Goal: Transaction & Acquisition: Book appointment/travel/reservation

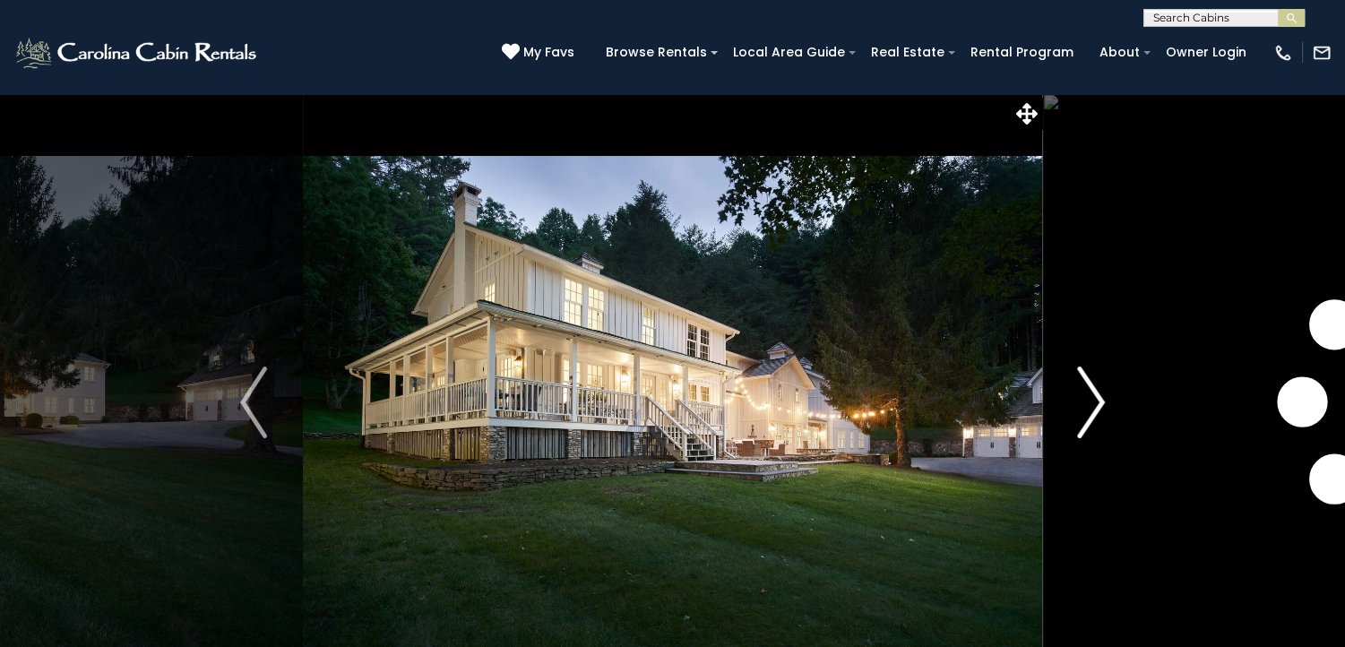
click at [1093, 408] on img "Next" at bounding box center [1091, 402] width 27 height 72
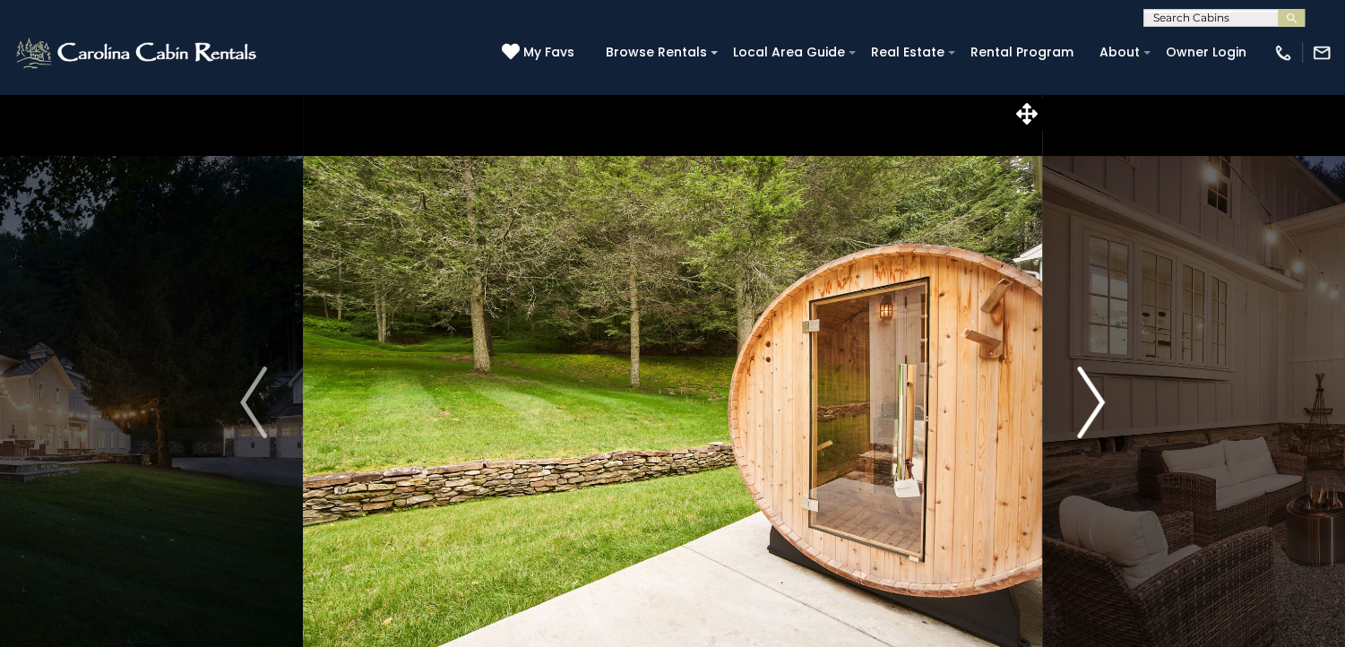
click at [1093, 408] on img "Next" at bounding box center [1091, 402] width 27 height 72
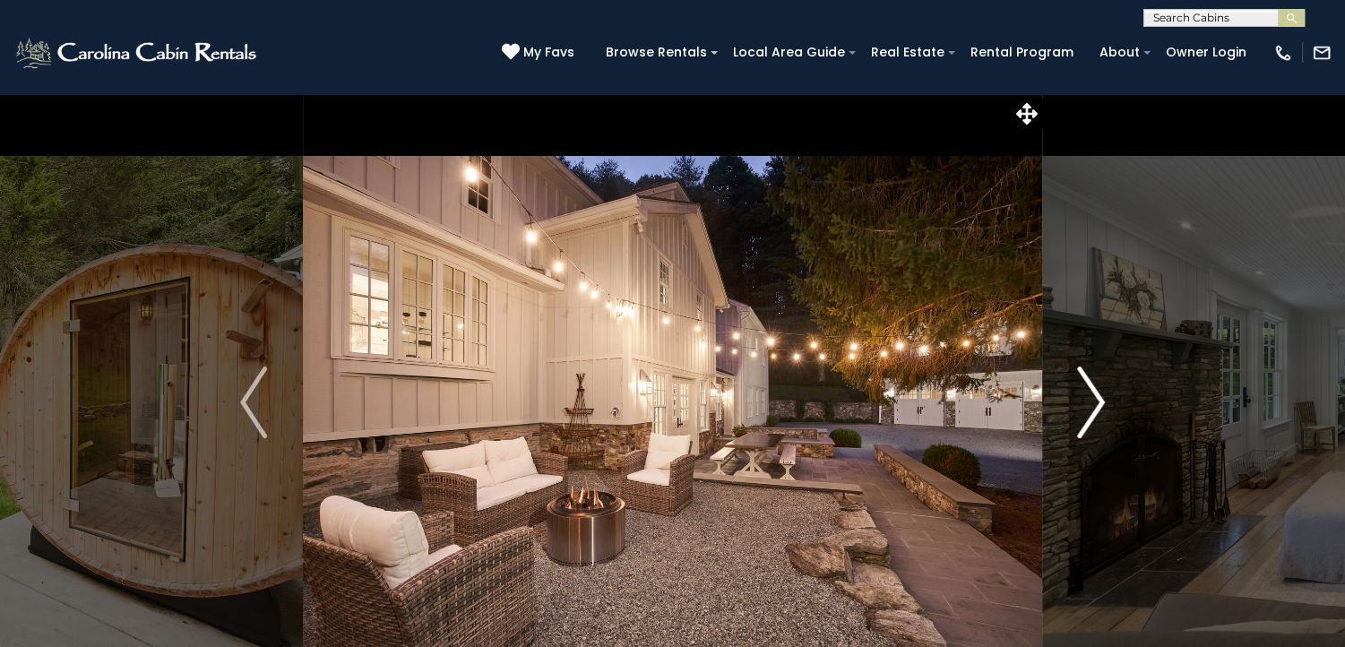
click at [1093, 408] on img "Next" at bounding box center [1091, 402] width 27 height 72
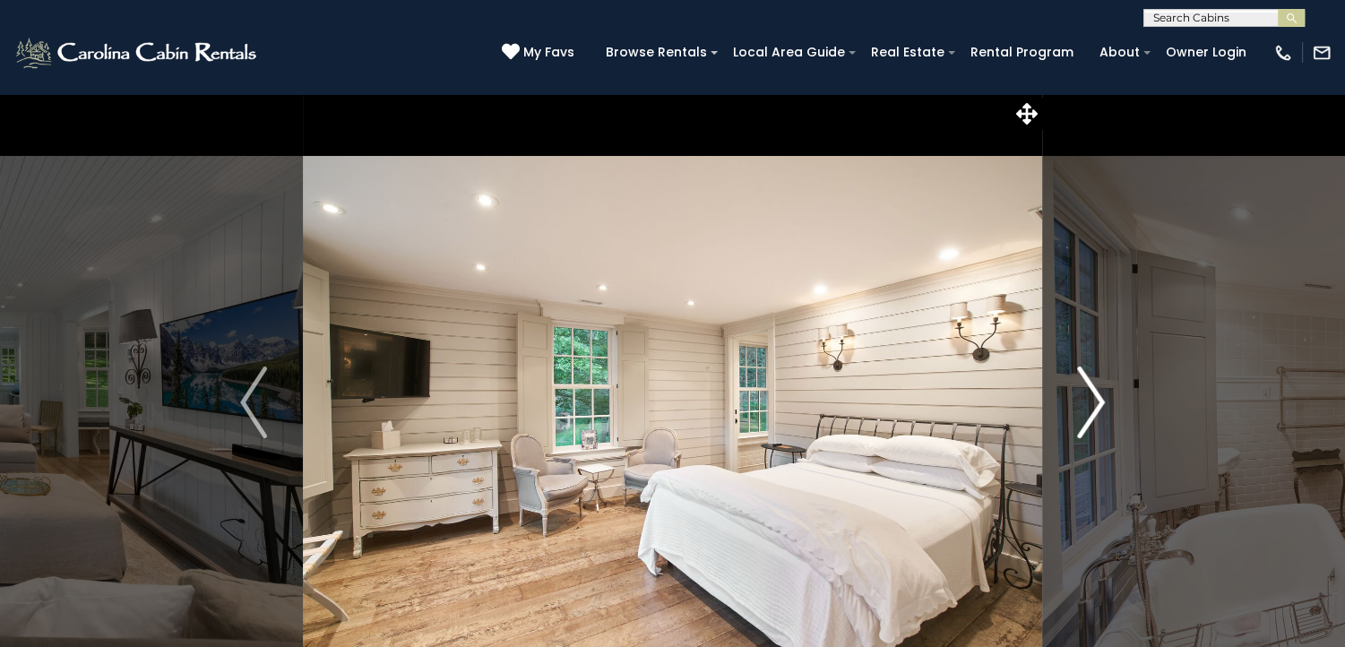
click at [1093, 408] on img "Next" at bounding box center [1091, 402] width 27 height 72
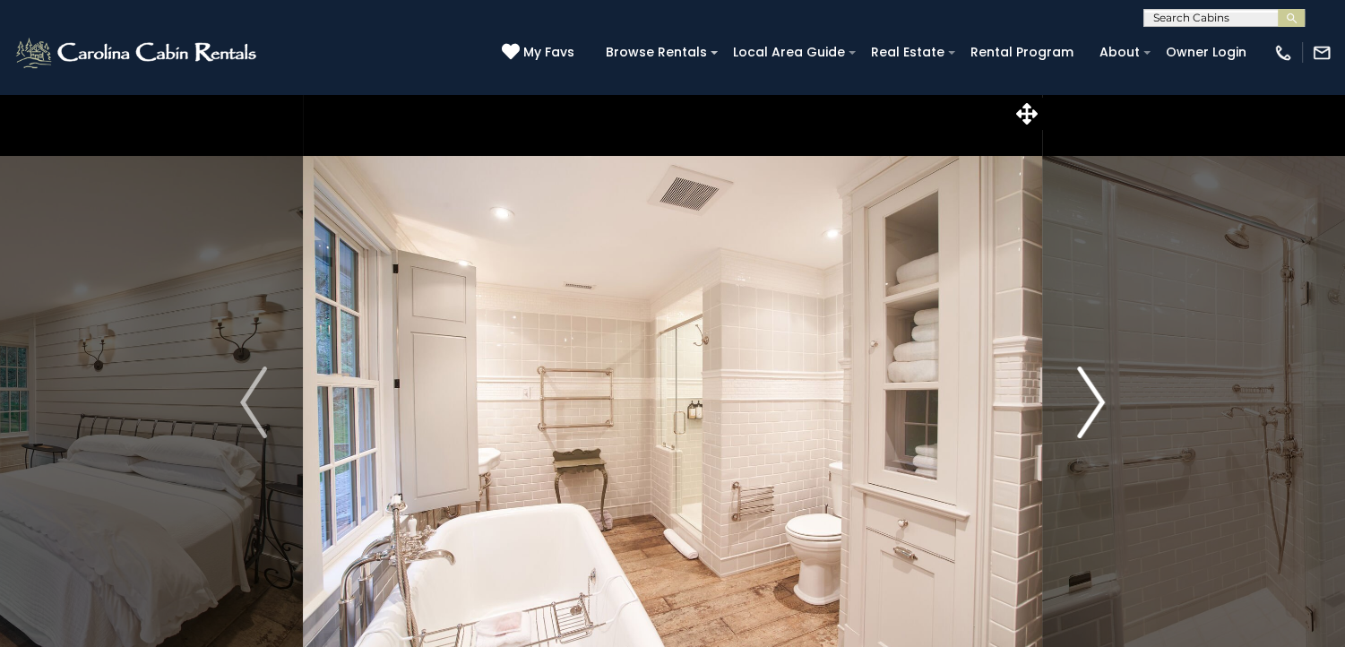
click at [1093, 408] on img "Next" at bounding box center [1091, 402] width 27 height 72
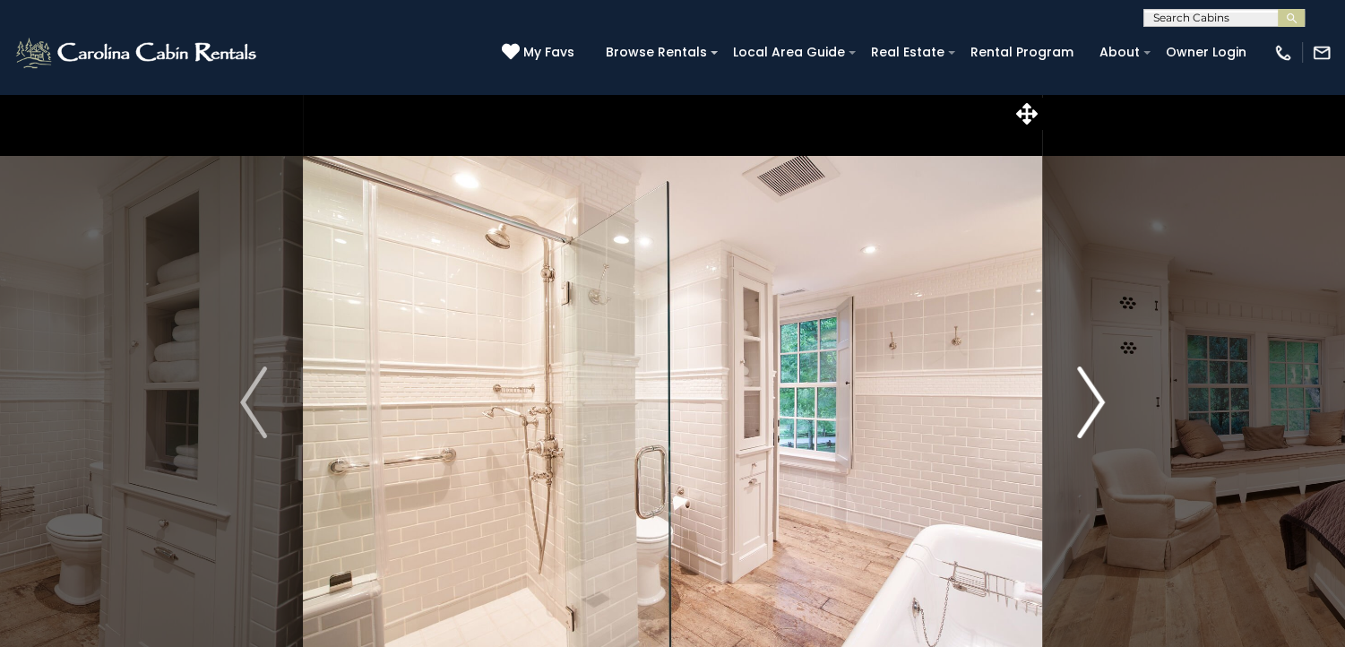
click at [1093, 408] on img "Next" at bounding box center [1091, 402] width 27 height 72
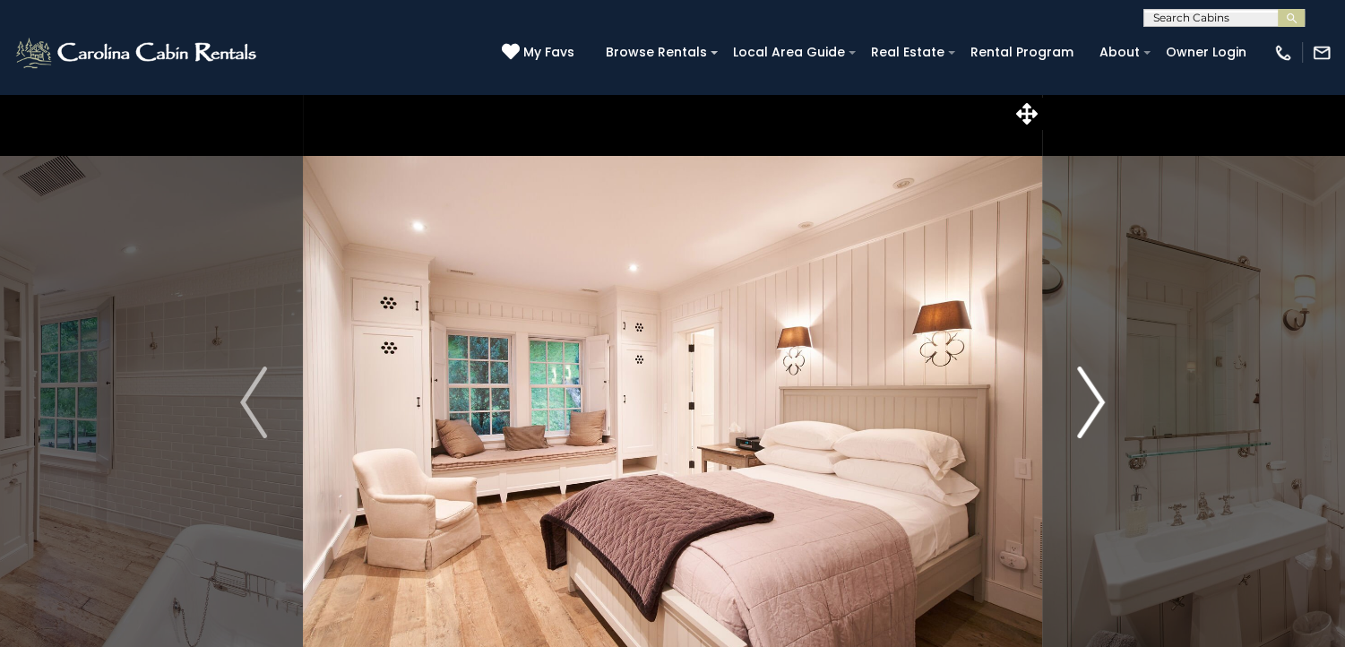
click at [1093, 408] on img "Next" at bounding box center [1091, 402] width 27 height 72
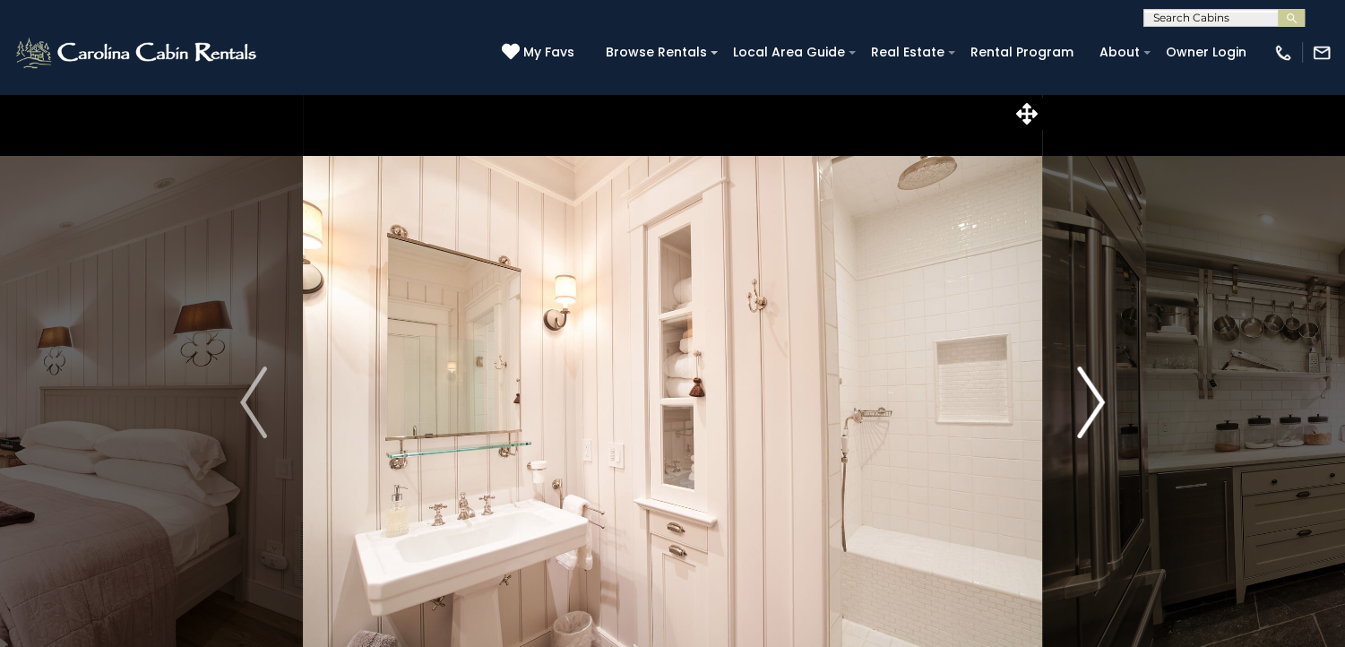
click at [1093, 408] on img "Next" at bounding box center [1091, 402] width 27 height 72
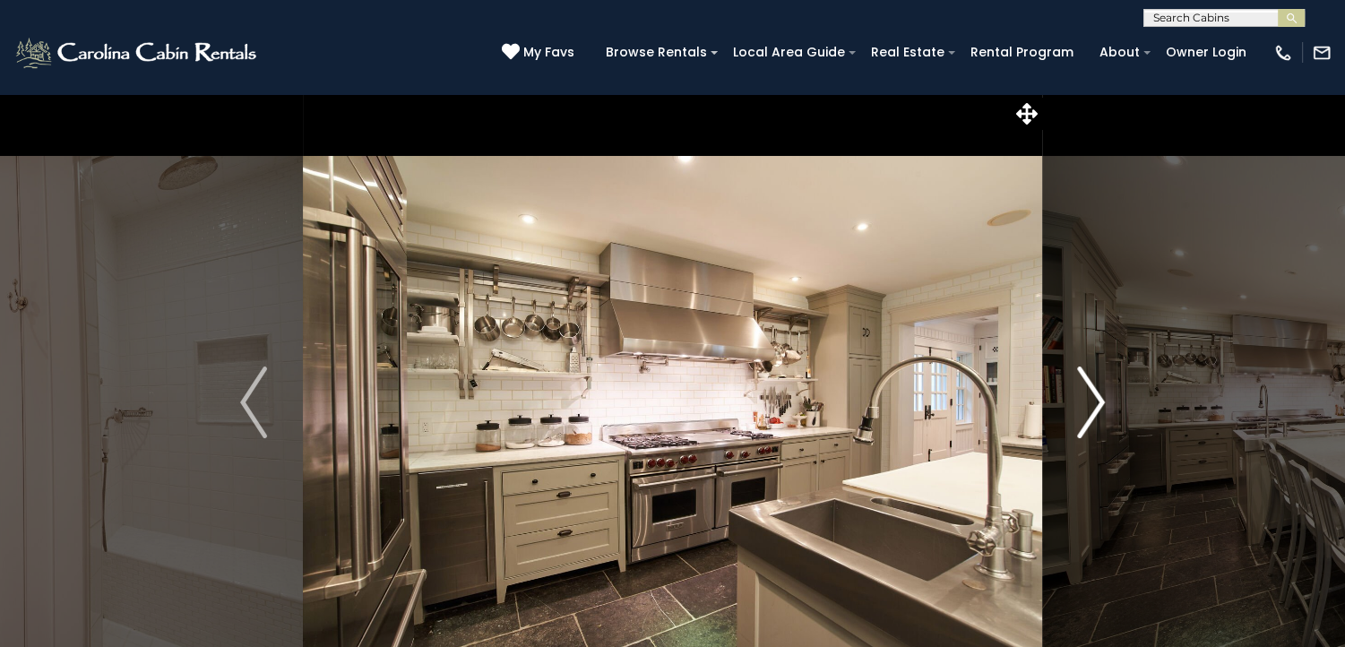
click at [1093, 408] on img "Next" at bounding box center [1091, 402] width 27 height 72
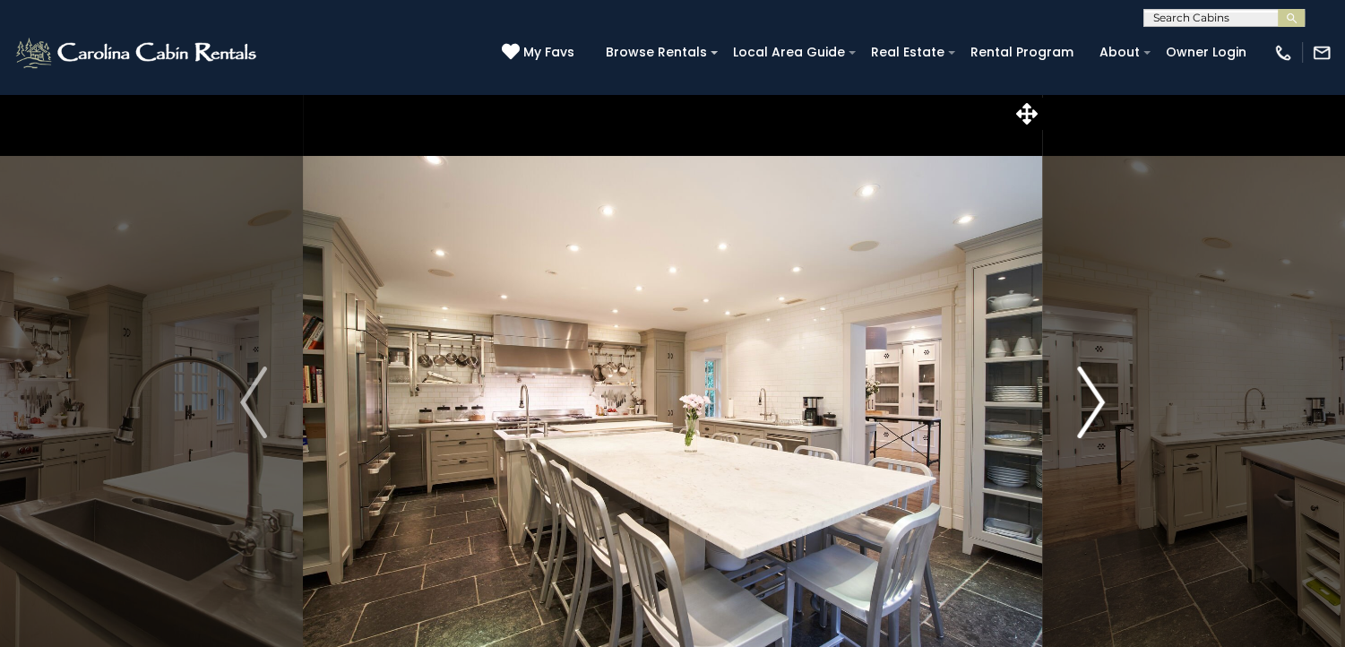
click at [1093, 408] on img "Next" at bounding box center [1091, 402] width 27 height 72
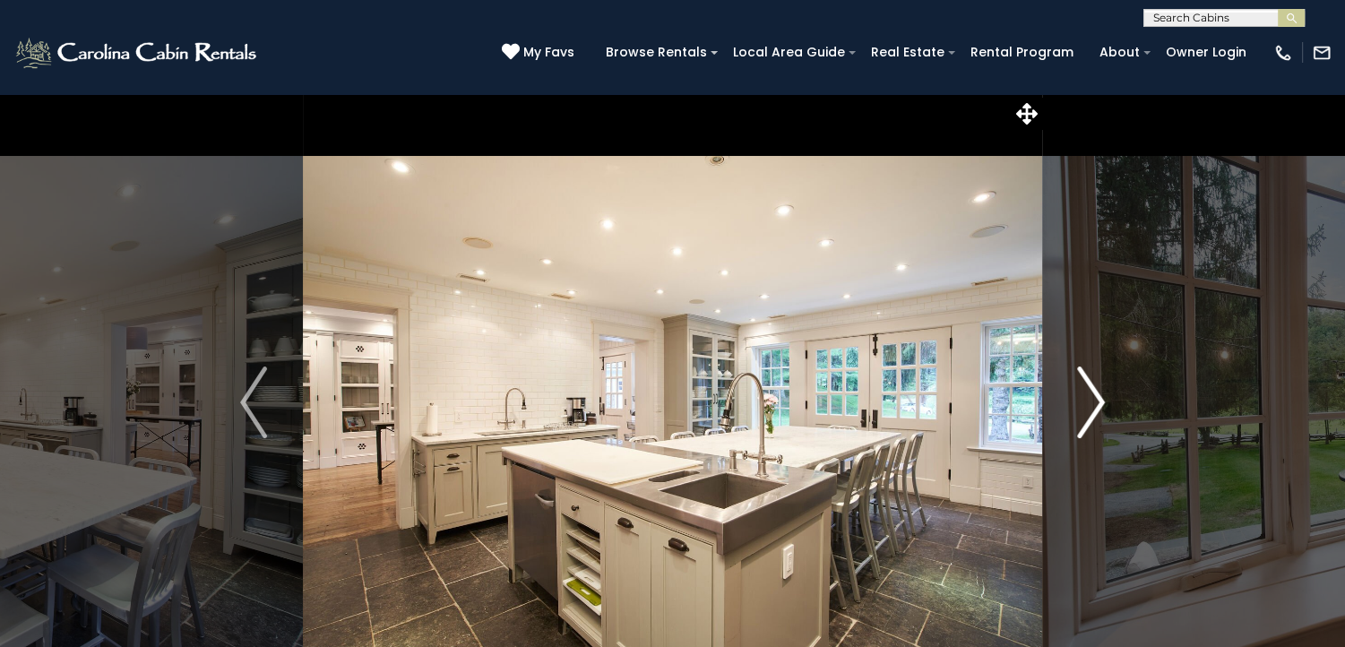
click at [1093, 408] on img "Next" at bounding box center [1091, 402] width 27 height 72
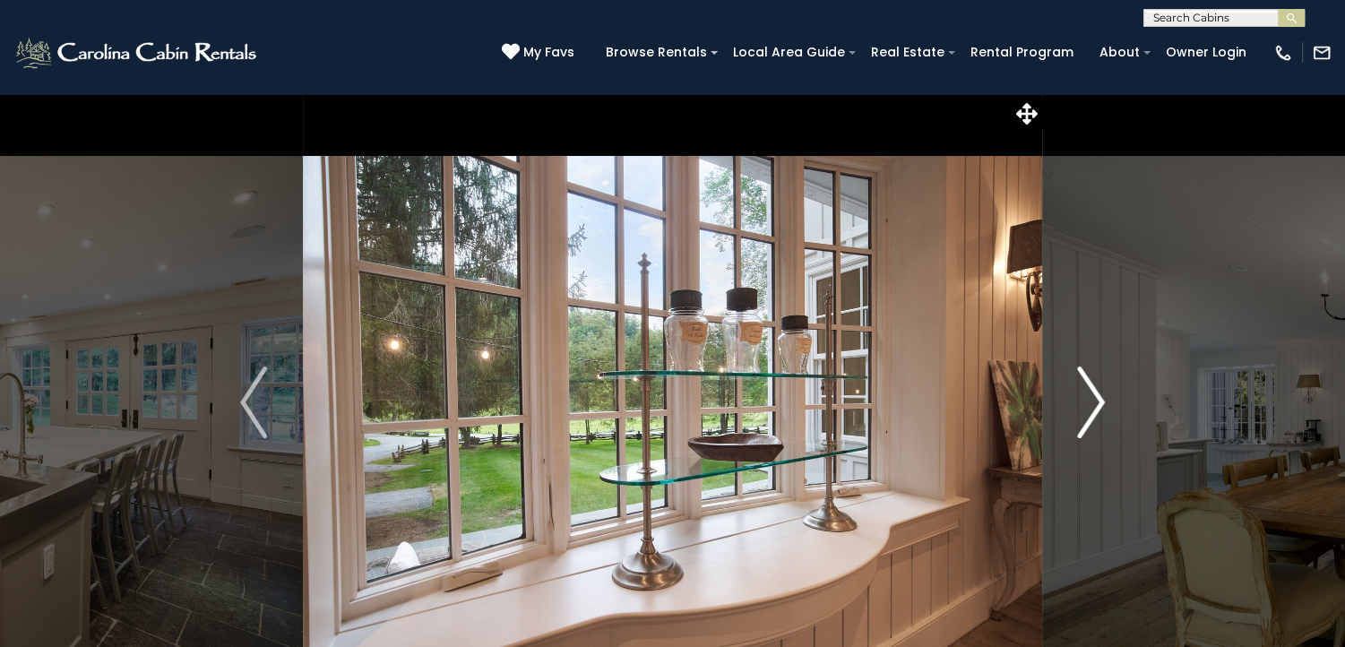
click at [1093, 408] on img "Next" at bounding box center [1091, 402] width 27 height 72
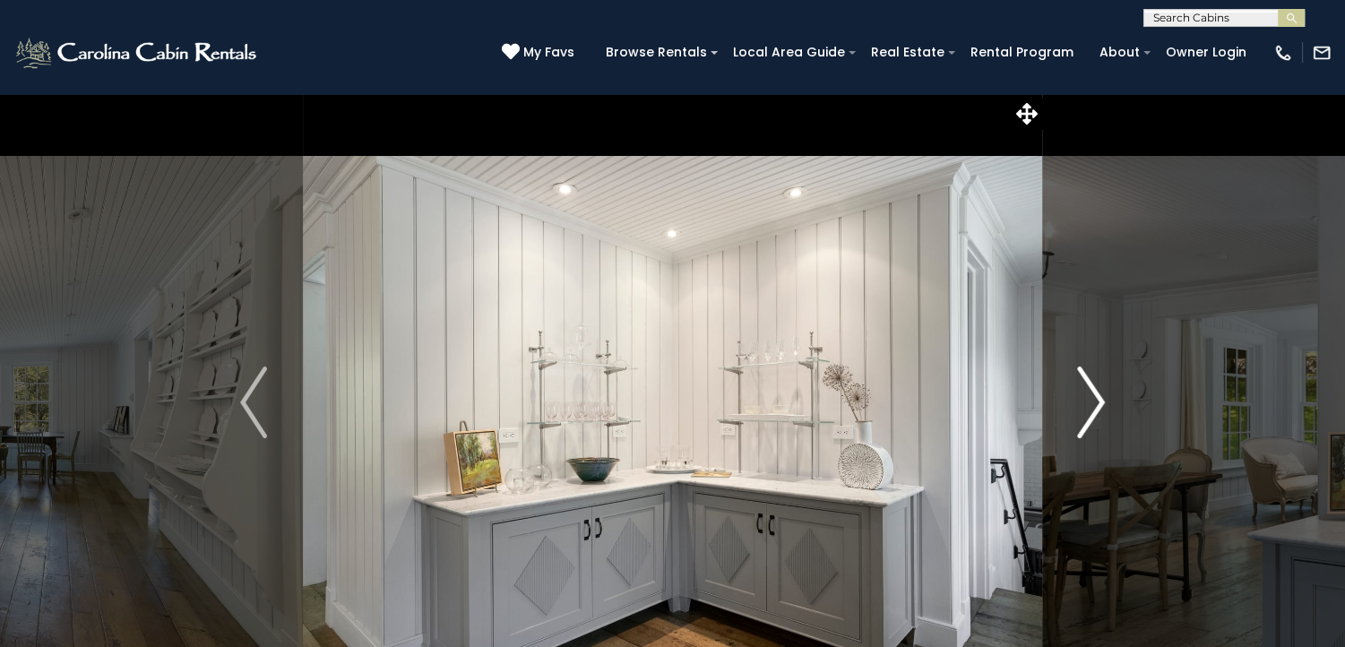
click at [1094, 407] on img "Next" at bounding box center [1091, 402] width 27 height 72
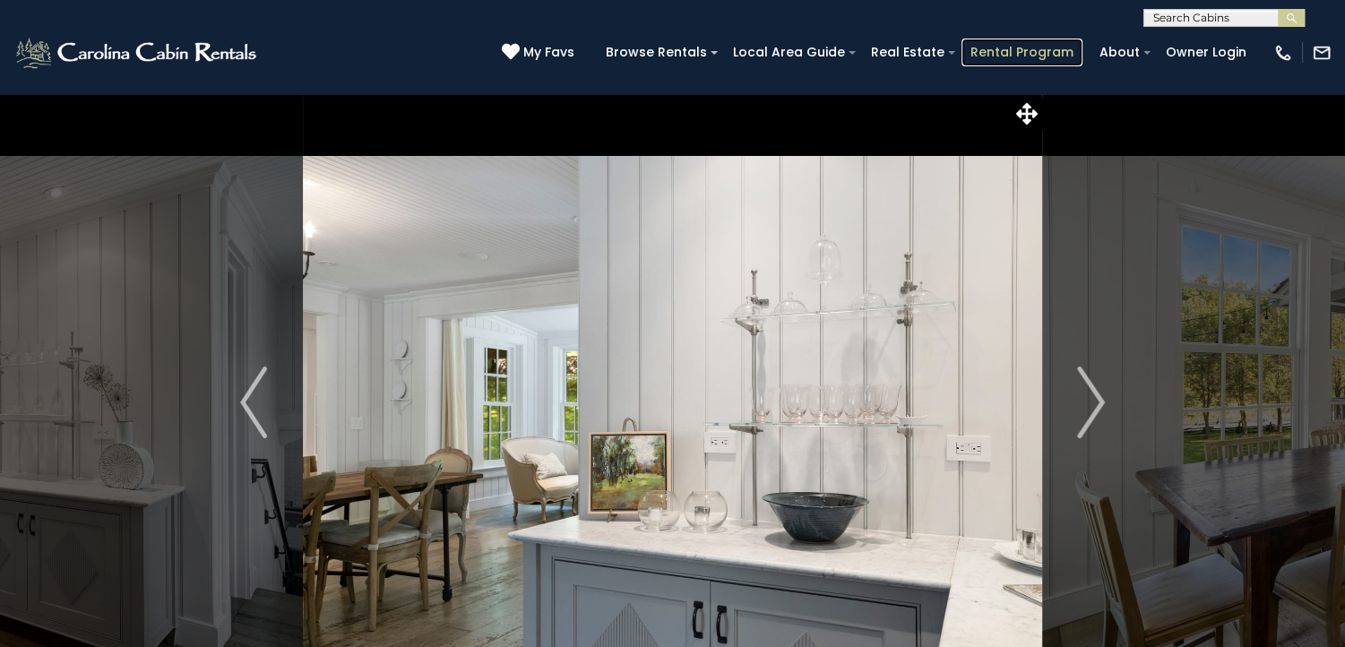
click at [1015, 51] on link "Rental Program" at bounding box center [1021, 53] width 121 height 28
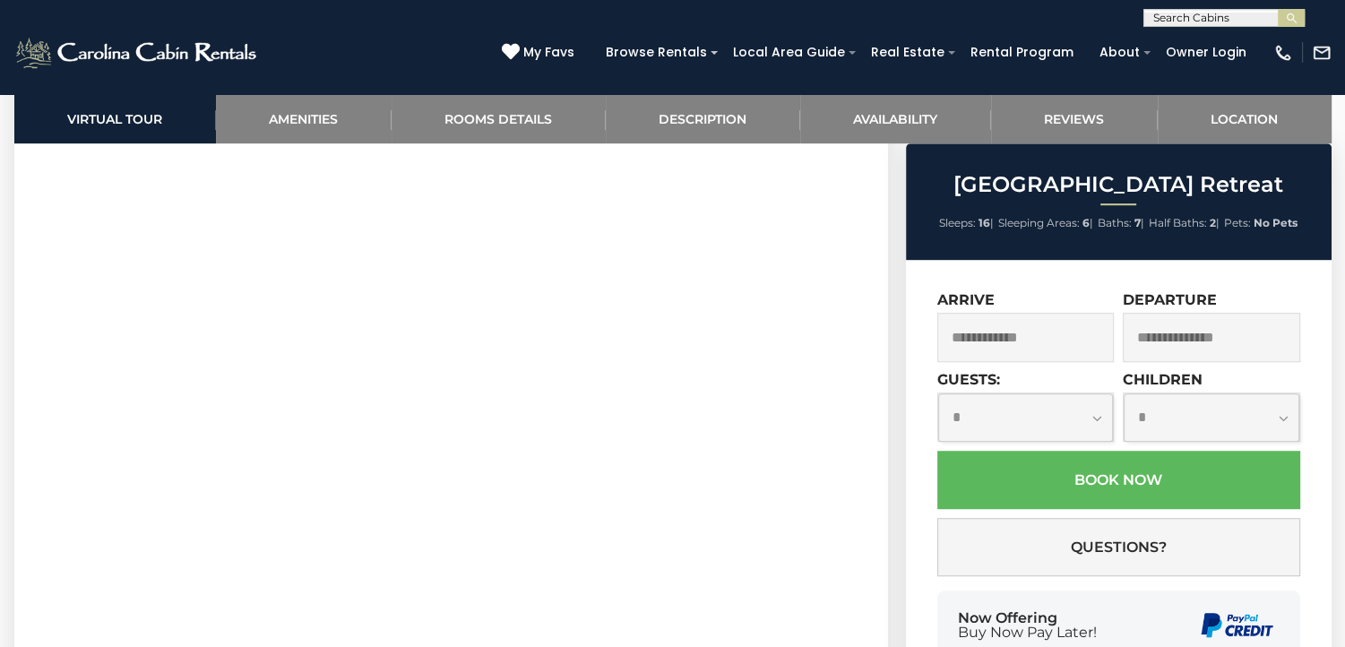
scroll to position [1165, 0]
click at [1016, 338] on input "text" at bounding box center [1025, 337] width 177 height 49
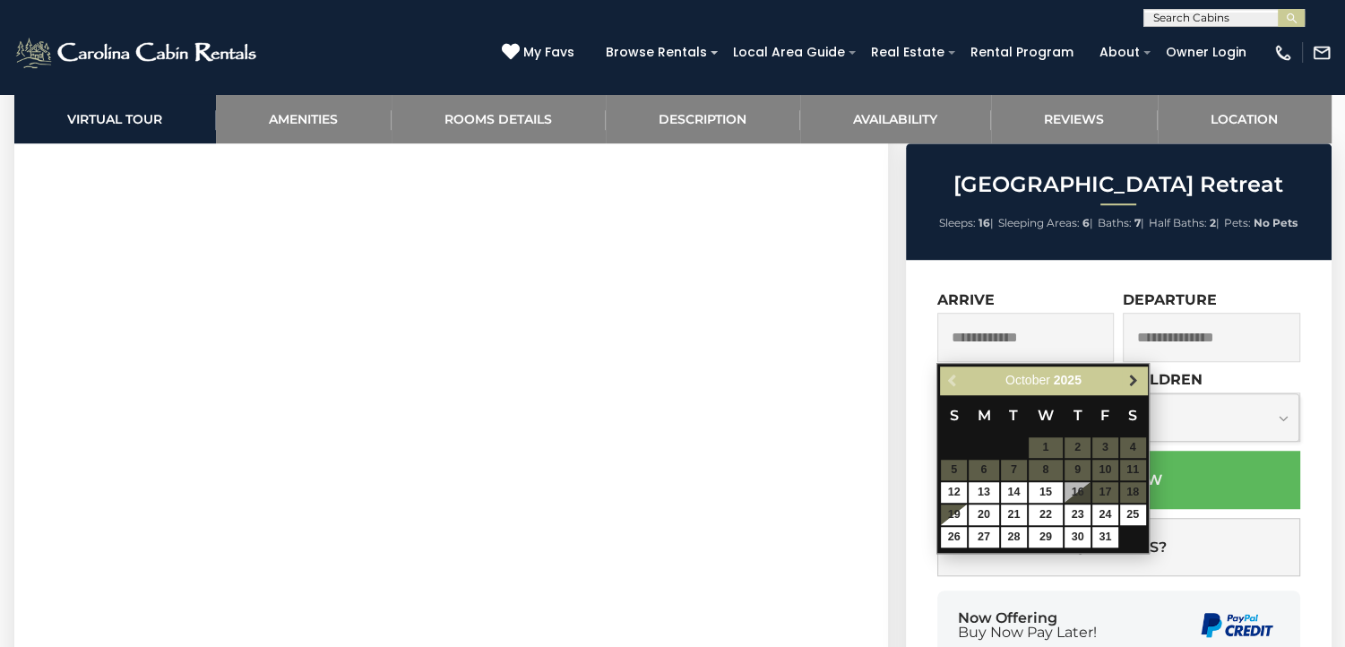
click at [1135, 375] on span "Next" at bounding box center [1133, 381] width 14 height 14
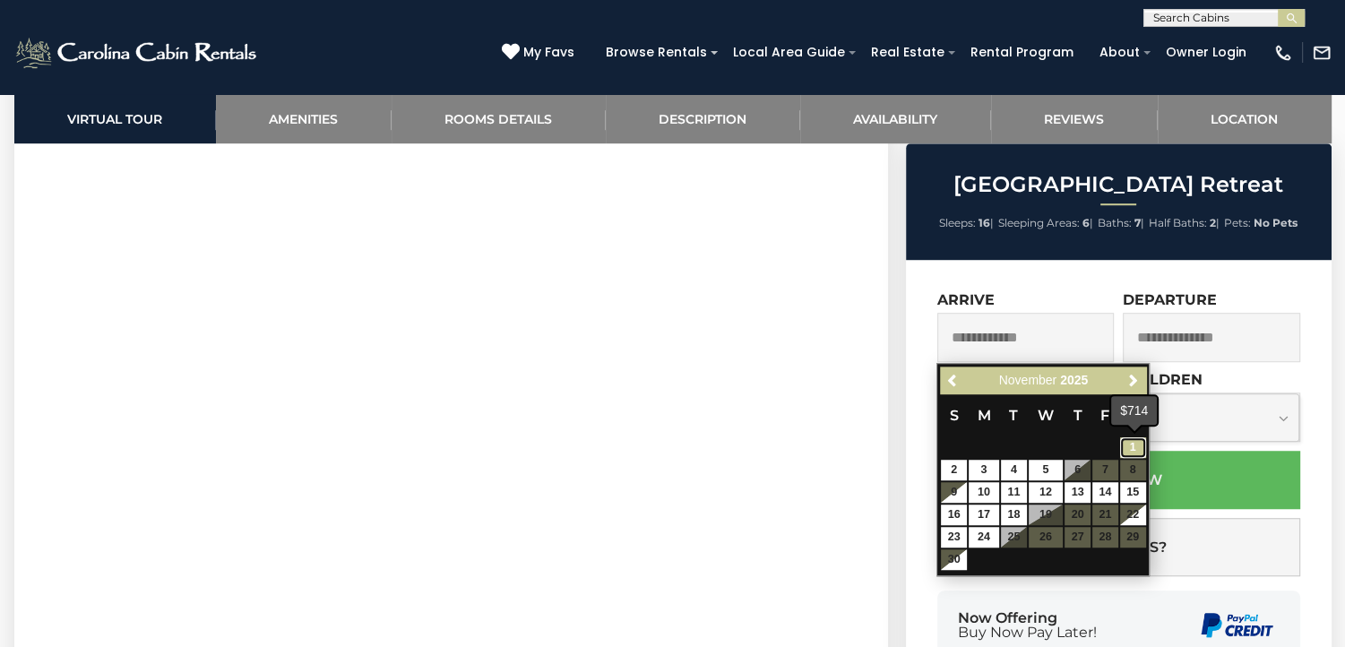
click at [1125, 443] on link "1" at bounding box center [1133, 447] width 26 height 21
type input "**********"
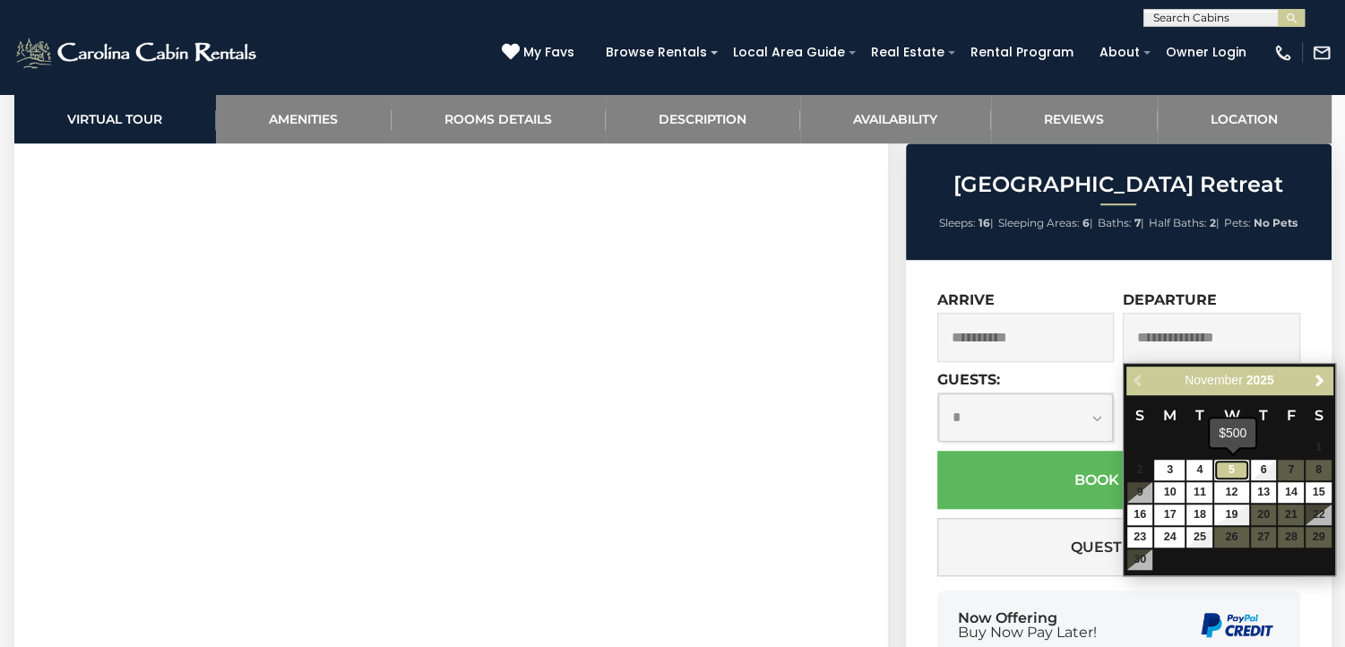
click at [1232, 464] on link "5" at bounding box center [1231, 470] width 34 height 21
type input "**********"
